Goal: Use online tool/utility

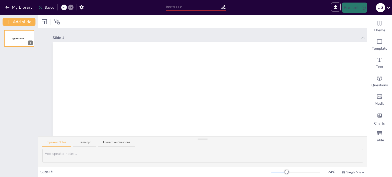
type input "Sendsteps presentation"
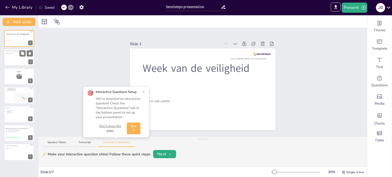
click at [19, 57] on div at bounding box center [19, 57] width 31 height 17
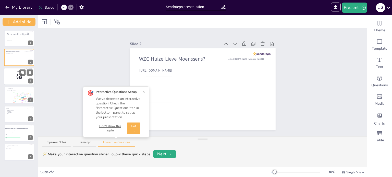
click at [12, 76] on div at bounding box center [19, 76] width 31 height 17
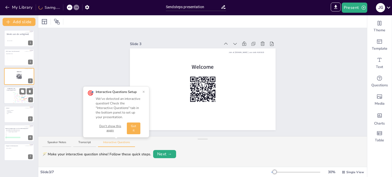
click at [10, 99] on div at bounding box center [19, 95] width 31 height 17
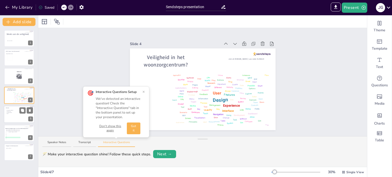
click at [20, 114] on p "Quiz" at bounding box center [19, 113] width 25 height 1
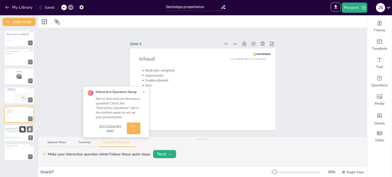
click at [21, 130] on icon at bounding box center [23, 130] width 4 height 4
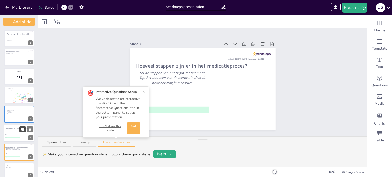
scroll to position [7, 0]
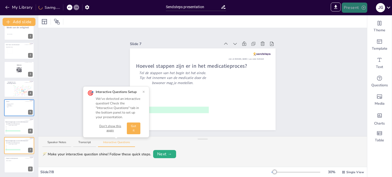
click at [351, 6] on button "Present" at bounding box center [355, 8] width 26 height 10
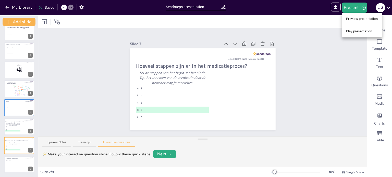
click at [355, 18] on li "Preview presentation" at bounding box center [362, 19] width 40 height 8
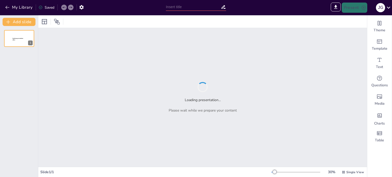
type input "Sendsteps presentation"
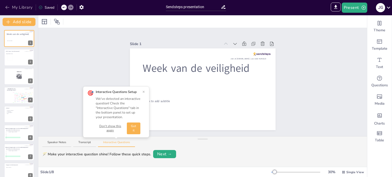
click at [23, 6] on button "My Library" at bounding box center [19, 7] width 31 height 8
